Goal: Information Seeking & Learning: Learn about a topic

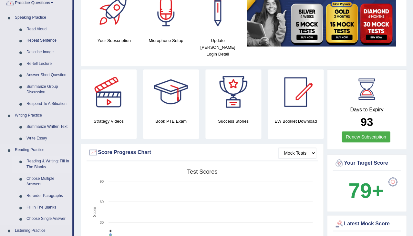
click at [45, 157] on link "Reading & Writing: Fill In The Blanks" at bounding box center [48, 164] width 49 height 17
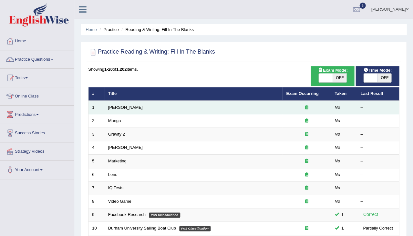
click at [119, 109] on td "Kennedy" at bounding box center [194, 108] width 178 height 14
click at [120, 106] on link "Kennedy" at bounding box center [125, 107] width 35 height 5
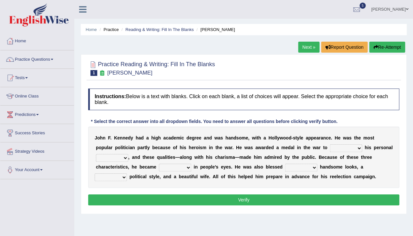
click at [307, 47] on link "Next »" at bounding box center [308, 47] width 21 height 11
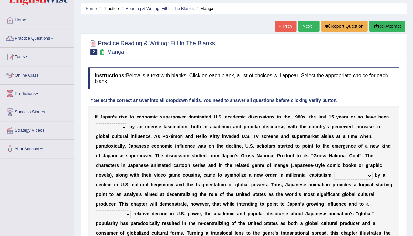
scroll to position [21, 0]
click at [304, 29] on link "Next »" at bounding box center [308, 26] width 21 height 11
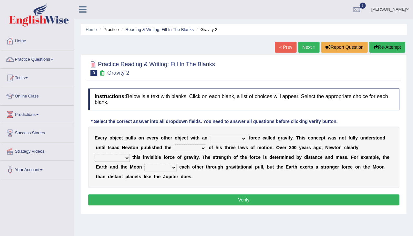
click at [304, 29] on ul "Home Practice Reading & Writing: Fill In The Blanks Gravity 2" at bounding box center [244, 29] width 326 height 11
click at [304, 51] on link "Next »" at bounding box center [308, 47] width 21 height 11
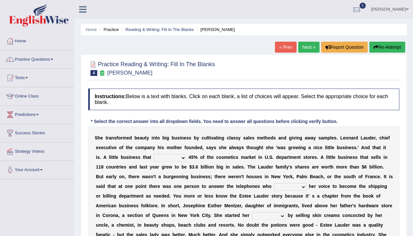
click at [304, 51] on link "Next »" at bounding box center [308, 47] width 21 height 11
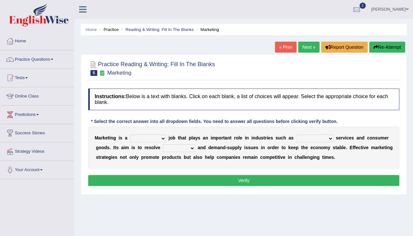
click at [304, 51] on link "Next »" at bounding box center [308, 47] width 21 height 11
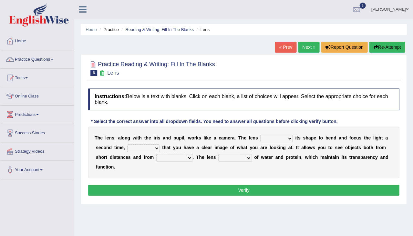
click at [305, 46] on link "Next »" at bounding box center [308, 47] width 21 height 11
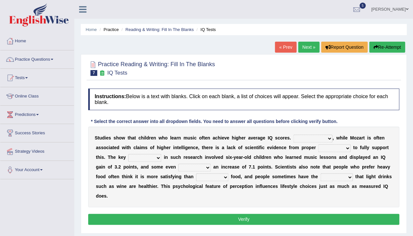
click at [305, 46] on link "Next »" at bounding box center [308, 47] width 21 height 11
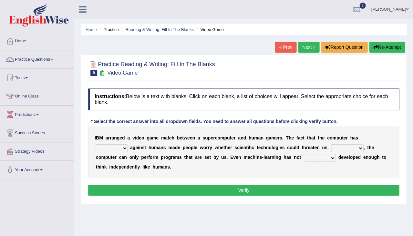
click at [305, 46] on link "Next »" at bounding box center [308, 47] width 21 height 11
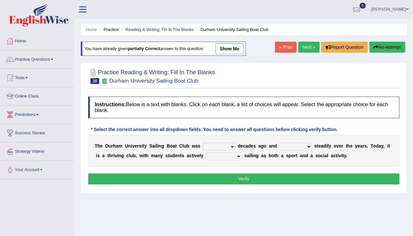
click at [305, 46] on link "Next »" at bounding box center [308, 47] width 21 height 11
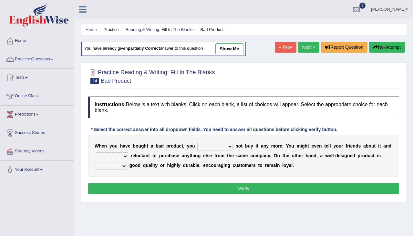
click at [305, 45] on link "Next »" at bounding box center [308, 47] width 21 height 11
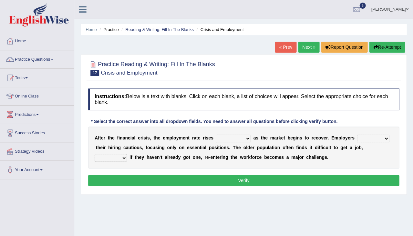
select select "strenuously"
select select "keep"
select select "because"
click at [239, 178] on button "Verify" at bounding box center [243, 180] width 311 height 11
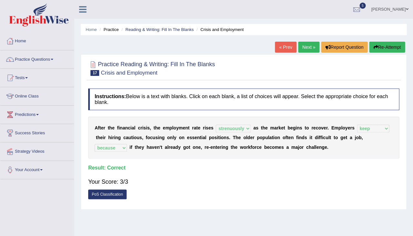
click at [309, 48] on link "Next »" at bounding box center [308, 47] width 21 height 11
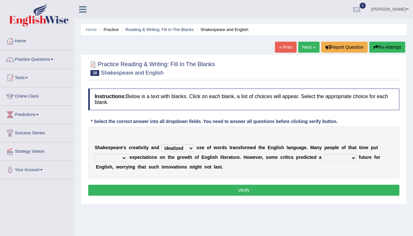
select select "intensive"
select select "high"
select select "promising"
click at [210, 188] on button "Verify" at bounding box center [243, 190] width 311 height 11
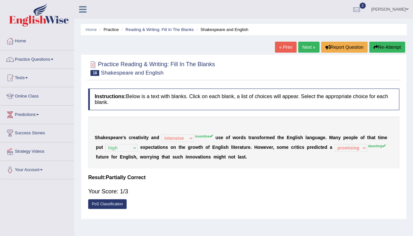
click at [392, 45] on button "Re-Attempt" at bounding box center [387, 47] width 36 height 11
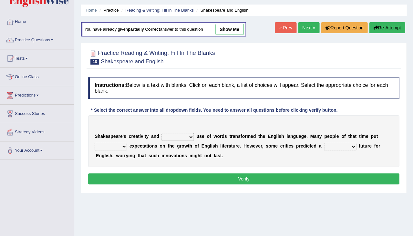
drag, startPoint x: 129, startPoint y: 136, endPoint x: 148, endPoint y: 136, distance: 19.0
click at [148, 136] on div "S h a k e s p e a r e ' s c r e a t i v i t y a n d idealized intensive fancied…" at bounding box center [243, 141] width 311 height 52
select select "inventive"
drag, startPoint x: 151, startPoint y: 135, endPoint x: 157, endPoint y: 136, distance: 6.8
click at [157, 136] on div "S h a k e s p e a r e ' s c r e a t i v i t y a n d idealized intensive fancied…" at bounding box center [243, 141] width 311 height 52
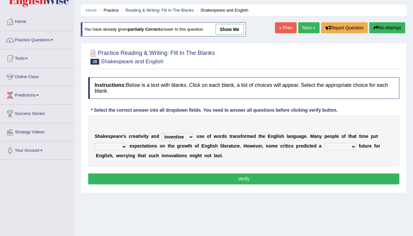
select select "high"
drag, startPoint x: 117, startPoint y: 155, endPoint x: 133, endPoint y: 155, distance: 15.2
click at [133, 155] on div "S h a k e s p e a r e ' s c r e a t i v i t y a n d idealized intensive fancied…" at bounding box center [243, 141] width 311 height 52
select select "daunting"
click at [342, 178] on button "Verify" at bounding box center [243, 178] width 311 height 11
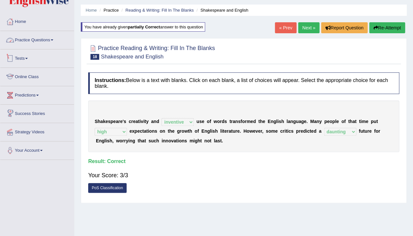
click at [39, 41] on link "Practice Questions" at bounding box center [37, 39] width 74 height 16
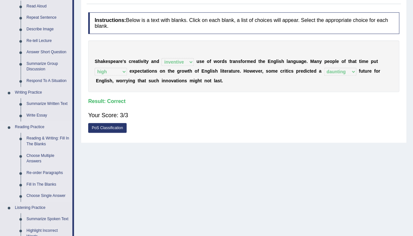
scroll to position [79, 0]
click at [44, 170] on link "Re-order Paragraphs" at bounding box center [48, 173] width 49 height 12
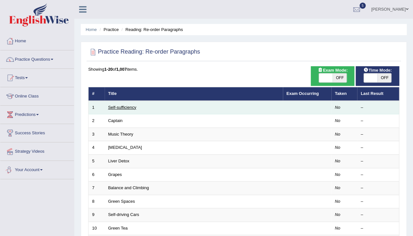
click at [120, 106] on link "Self-sufficiency" at bounding box center [122, 107] width 28 height 5
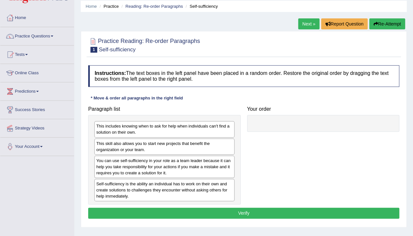
scroll to position [25, 0]
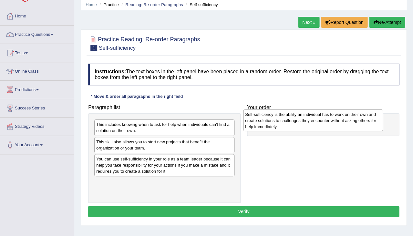
drag, startPoint x: 114, startPoint y: 187, endPoint x: 262, endPoint y: 121, distance: 162.2
click at [262, 121] on div "Self-sufficiency is the ability an individual has to work on their own and crea…" at bounding box center [313, 120] width 140 height 22
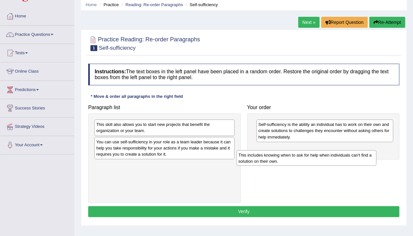
drag, startPoint x: 153, startPoint y: 126, endPoint x: 294, endPoint y: 155, distance: 144.3
click at [294, 155] on div "This includes knowing when to ask for help when individuals can't find a soluti…" at bounding box center [306, 157] width 140 height 15
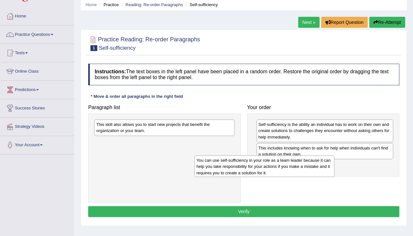
drag, startPoint x: 165, startPoint y: 147, endPoint x: 265, endPoint y: 166, distance: 101.5
click at [265, 166] on div "You can use self-sufficiency in your role as a team leader because it can help …" at bounding box center [264, 166] width 140 height 22
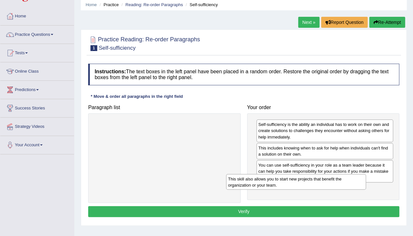
drag, startPoint x: 195, startPoint y: 121, endPoint x: 326, endPoint y: 176, distance: 142.4
click at [326, 176] on div "This skill also allows you to start new projects that benefit the organization …" at bounding box center [296, 181] width 140 height 15
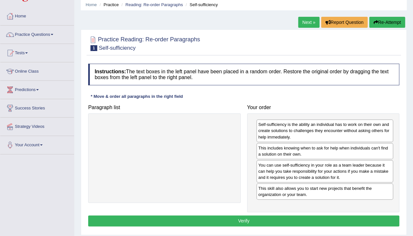
click at [257, 217] on button "Verify" at bounding box center [243, 220] width 311 height 11
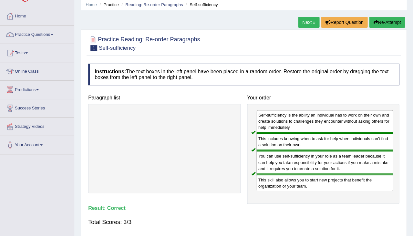
click at [309, 22] on link "Next »" at bounding box center [308, 22] width 21 height 11
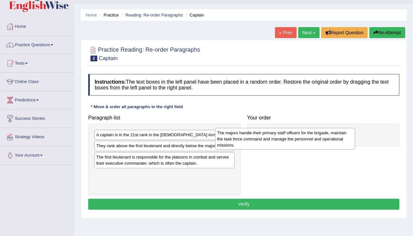
drag, startPoint x: 129, startPoint y: 140, endPoint x: 294, endPoint y: 143, distance: 164.9
click at [294, 143] on div "The majors handle their primary staff officers for the brigade, maintain the ta…" at bounding box center [285, 139] width 140 height 22
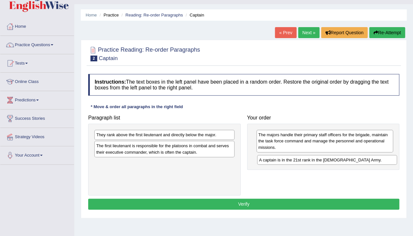
drag, startPoint x: 131, startPoint y: 133, endPoint x: 293, endPoint y: 158, distance: 164.2
click at [293, 158] on div "A captain is in the 21st rank in the [DEMOGRAPHIC_DATA] Army." at bounding box center [327, 160] width 140 height 10
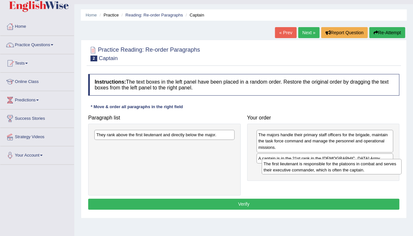
drag, startPoint x: 115, startPoint y: 149, endPoint x: 281, endPoint y: 167, distance: 167.2
click at [281, 167] on div "The first lieutenant is responsible for the platoons in combat and serves their…" at bounding box center [331, 166] width 140 height 15
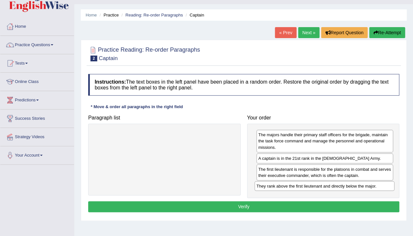
drag, startPoint x: 158, startPoint y: 135, endPoint x: 317, endPoint y: 186, distance: 167.3
click at [317, 186] on div "They rank above the first lieutenant and directly below the major." at bounding box center [324, 186] width 140 height 10
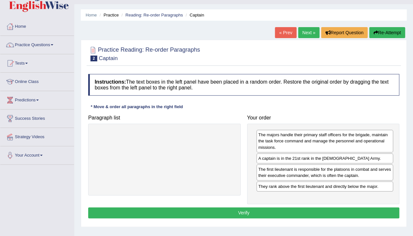
click at [284, 209] on button "Verify" at bounding box center [243, 212] width 311 height 11
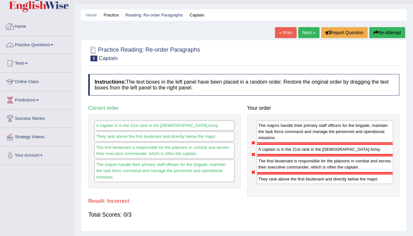
click at [40, 42] on link "Practice Questions" at bounding box center [37, 44] width 74 height 16
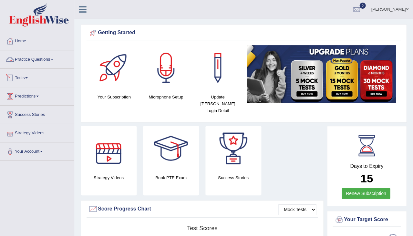
click at [34, 61] on link "Practice Questions" at bounding box center [37, 58] width 74 height 16
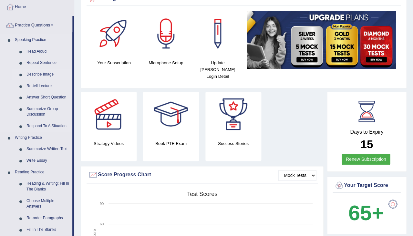
scroll to position [35, 0]
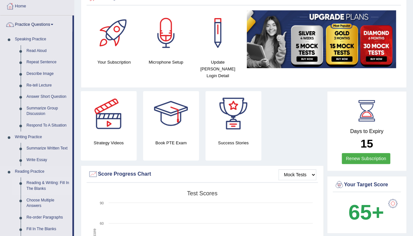
click at [40, 181] on link "Reading & Writing: Fill In The Blanks" at bounding box center [48, 185] width 49 height 17
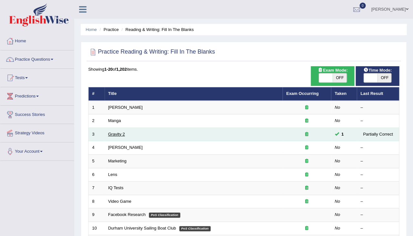
click at [116, 132] on link "Gravity 2" at bounding box center [116, 134] width 17 height 5
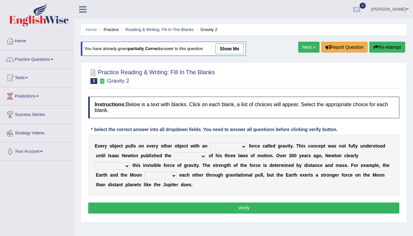
click at [224, 52] on link "show me" at bounding box center [229, 48] width 28 height 11
select select "invisible"
select select "theory"
select select "undermined"
select select "affect"
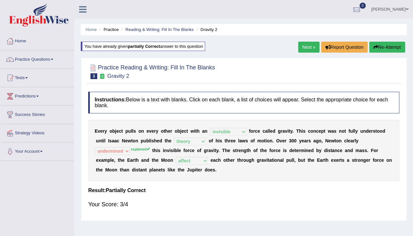
click at [309, 45] on link "Next »" at bounding box center [308, 47] width 21 height 11
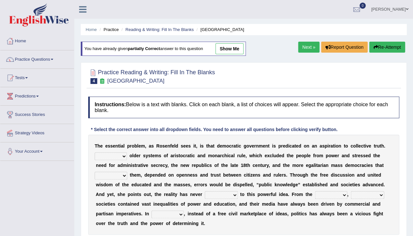
click at [232, 48] on link "show me" at bounding box center [229, 48] width 28 height 11
select select "Unlike"
select select "succeeded"
select select "stood up"
select select "outset"
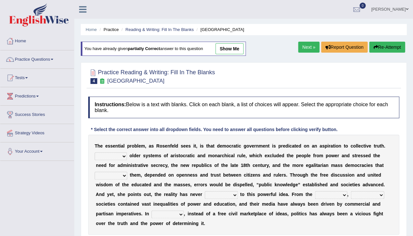
select select "democratic"
select select "practice"
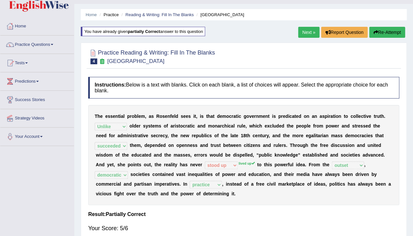
scroll to position [9, 0]
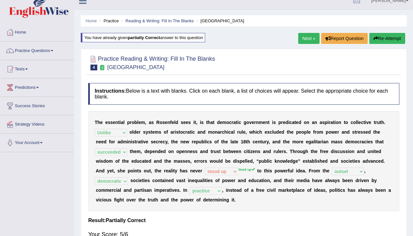
click at [307, 36] on link "Next »" at bounding box center [308, 38] width 21 height 11
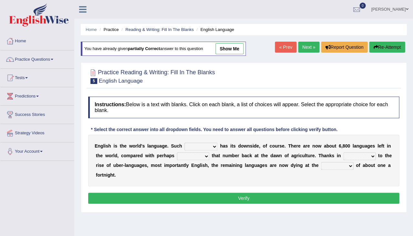
click at [234, 46] on link "show me" at bounding box center [229, 48] width 28 height 11
select select "dominance"
select select "never"
select select "start"
select select "rate"
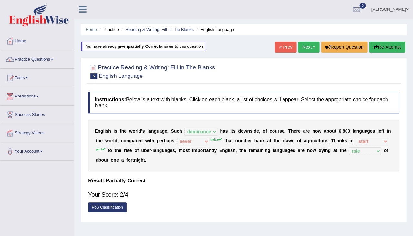
scroll to position [8, 0]
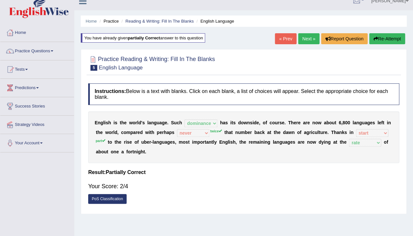
click at [306, 36] on link "Next »" at bounding box center [308, 38] width 21 height 11
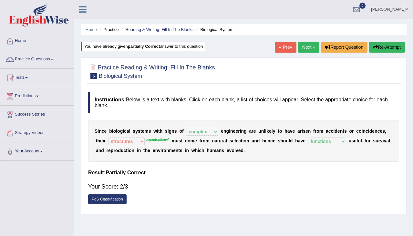
select select "complex"
select select "structures"
select select "functions"
click at [300, 49] on link "Next »" at bounding box center [308, 47] width 21 height 11
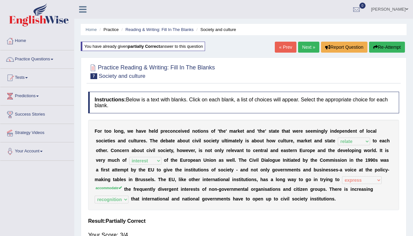
select select "relate"
select select "interest"
select select "express"
select select "recognition"
click at [49, 53] on link "Practice Questions" at bounding box center [37, 58] width 74 height 16
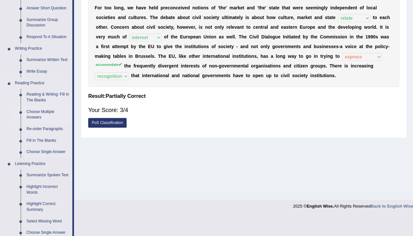
scroll to position [124, 0]
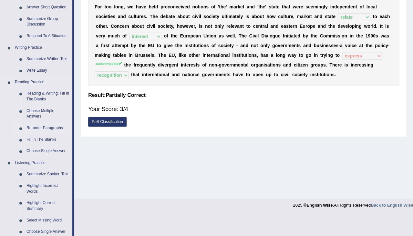
click at [44, 130] on link "Re-order Paragraphs" at bounding box center [48, 128] width 49 height 12
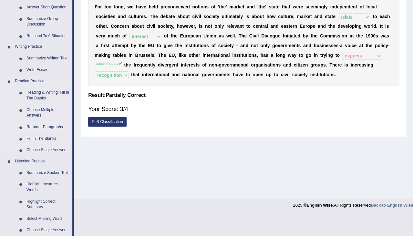
click at [44, 127] on link "Re-order Paragraphs" at bounding box center [48, 127] width 49 height 12
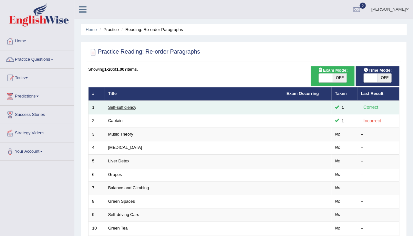
click at [125, 105] on link "Self-sufficiency" at bounding box center [122, 107] width 28 height 5
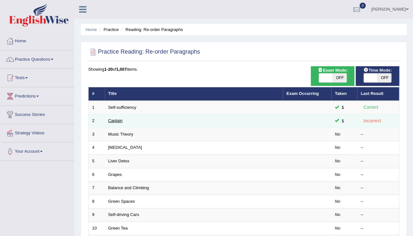
click at [118, 121] on link "Captain" at bounding box center [115, 120] width 15 height 5
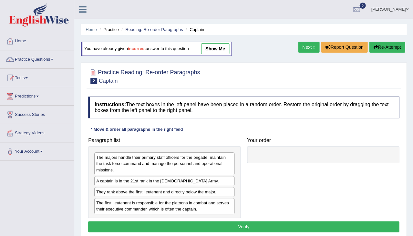
click at [224, 45] on link "show me" at bounding box center [215, 48] width 28 height 11
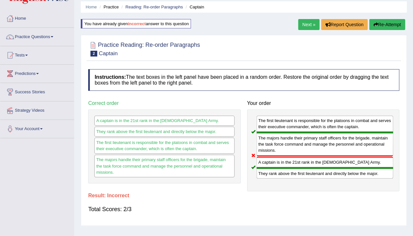
scroll to position [23, 0]
click at [390, 23] on button "Re-Attempt" at bounding box center [387, 24] width 36 height 11
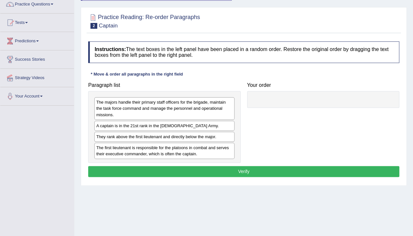
scroll to position [55, 0]
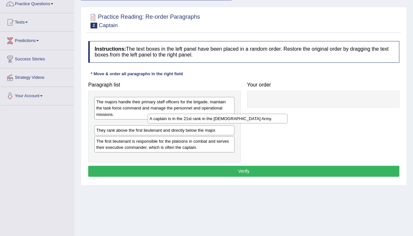
drag, startPoint x: 173, startPoint y: 124, endPoint x: 307, endPoint y: 98, distance: 135.7
click at [287, 114] on div "A captain is in the 21st rank in the [DEMOGRAPHIC_DATA] Army." at bounding box center [217, 119] width 140 height 10
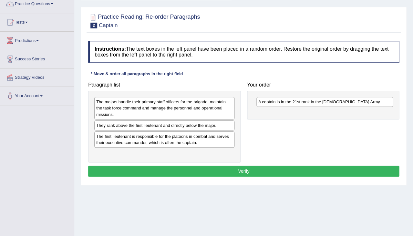
click at [211, 120] on div "They rank above the first lieutenant and directly below the major." at bounding box center [164, 125] width 140 height 10
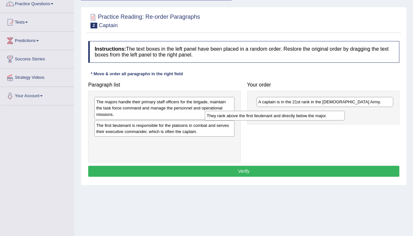
drag, startPoint x: 211, startPoint y: 119, endPoint x: 321, endPoint y: 110, distance: 110.4
click at [321, 111] on div "They rank above the first lieutenant and directly below the major." at bounding box center [275, 116] width 140 height 10
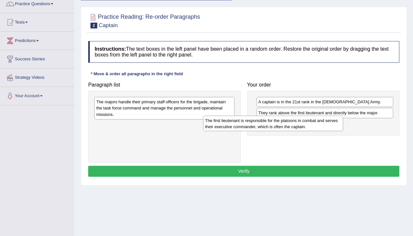
drag, startPoint x: 204, startPoint y: 125, endPoint x: 313, endPoint y: 121, distance: 108.5
click at [313, 121] on div "The first lieutenant is responsible for the platoons in combat and serves their…" at bounding box center [273, 123] width 140 height 15
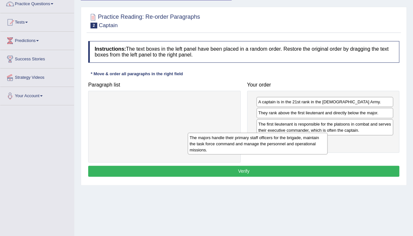
drag, startPoint x: 212, startPoint y: 98, endPoint x: 305, endPoint y: 133, distance: 99.5
click at [305, 133] on div "The majors handle their primary staff officers for the brigade, maintain the ta…" at bounding box center [257, 144] width 140 height 22
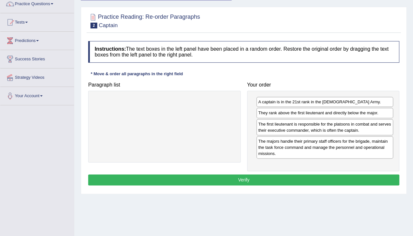
click at [286, 178] on button "Verify" at bounding box center [243, 179] width 311 height 11
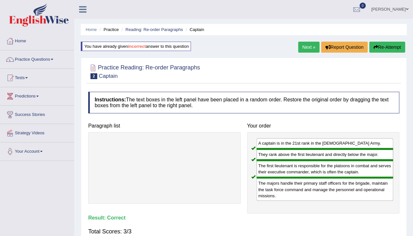
scroll to position [0, 0]
click at [305, 52] on link "Next »" at bounding box center [308, 47] width 21 height 11
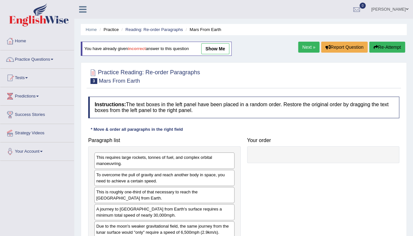
click at [217, 50] on link "show me" at bounding box center [215, 48] width 28 height 11
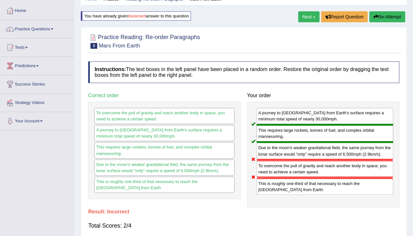
scroll to position [31, 0]
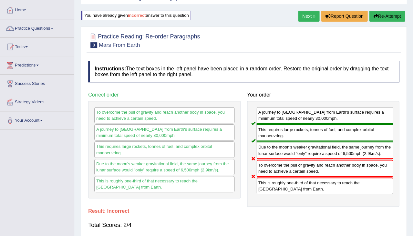
click at [302, 12] on link "Next »" at bounding box center [308, 16] width 21 height 11
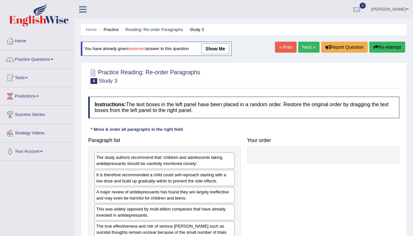
click at [218, 48] on link "show me" at bounding box center [215, 48] width 28 height 11
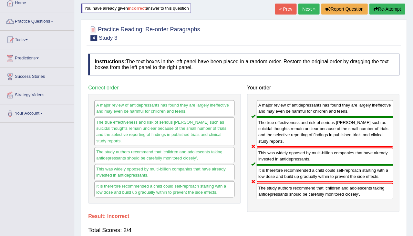
scroll to position [43, 0]
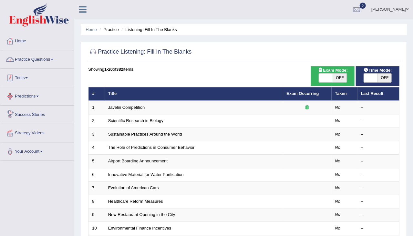
click at [32, 59] on link "Practice Questions" at bounding box center [37, 58] width 74 height 16
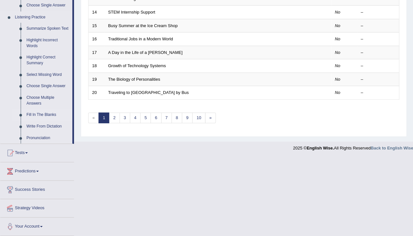
scroll to position [272, 0]
click at [40, 126] on link "Write From Dictation" at bounding box center [48, 126] width 49 height 12
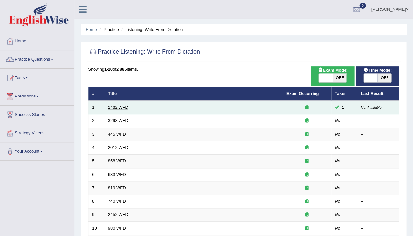
click at [120, 106] on link "1432 WFD" at bounding box center [118, 107] width 20 height 5
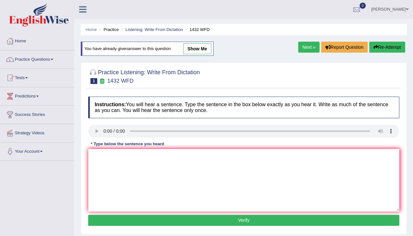
click at [201, 45] on link "show me" at bounding box center [197, 48] width 28 height 11
type textarea "Most physical activity is benificial to your health."
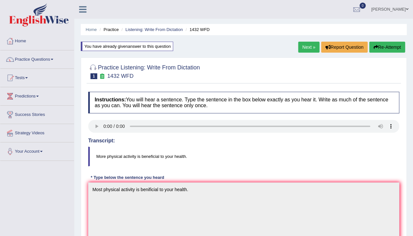
click at [307, 46] on link "Next »" at bounding box center [308, 47] width 21 height 11
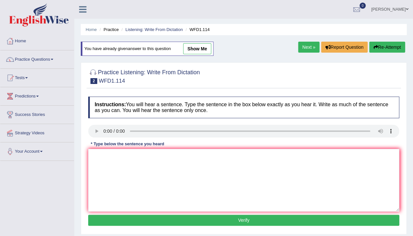
click at [195, 45] on link "show me" at bounding box center [197, 48] width 28 height 11
type textarea "The author's early works are less philosophical and more experimental."
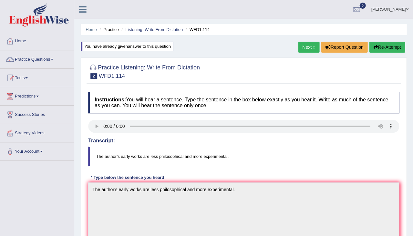
click at [305, 45] on link "Next »" at bounding box center [308, 47] width 21 height 11
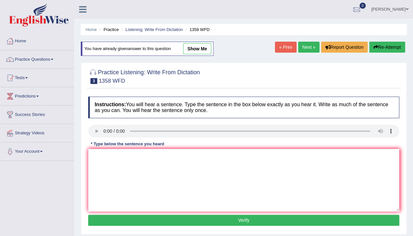
click at [200, 54] on div "You have already given answer to this question show me" at bounding box center [147, 49] width 133 height 14
click at [201, 47] on link "show me" at bounding box center [197, 48] width 28 height 11
type textarea "Communication skills have become more important in recent years."
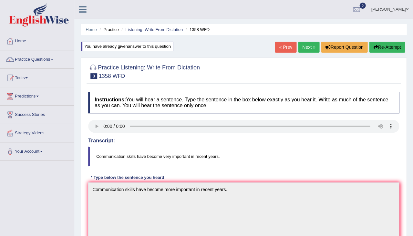
click at [310, 48] on link "Next »" at bounding box center [308, 47] width 21 height 11
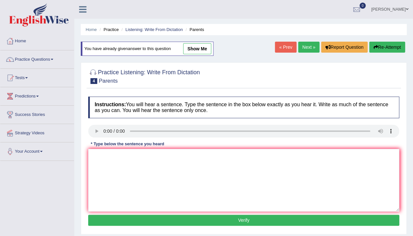
click at [197, 47] on link "show me" at bounding box center [197, 48] width 28 height 11
type textarea "Parents today are involved in the education of their children."
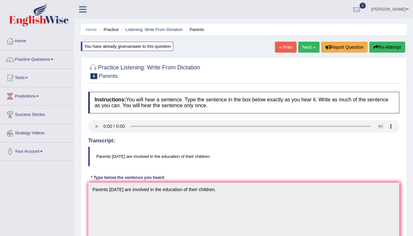
click at [300, 48] on link "Next »" at bounding box center [308, 47] width 21 height 11
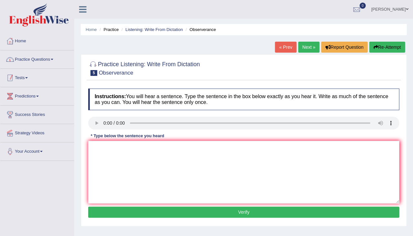
click at [29, 57] on link "Practice Questions" at bounding box center [37, 58] width 74 height 16
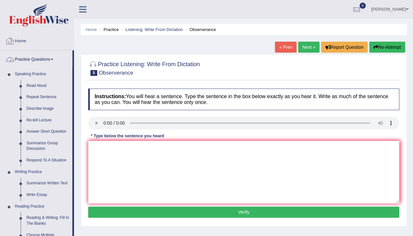
click at [20, 40] on link "Home" at bounding box center [37, 40] width 74 height 16
